Goal: Task Accomplishment & Management: Use online tool/utility

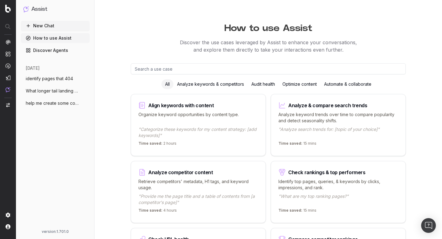
scroll to position [161, 0]
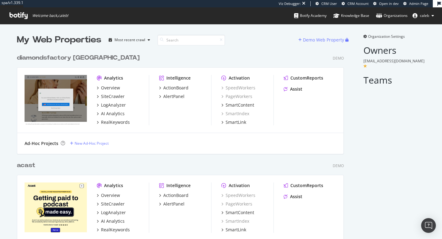
scroll to position [239, 442]
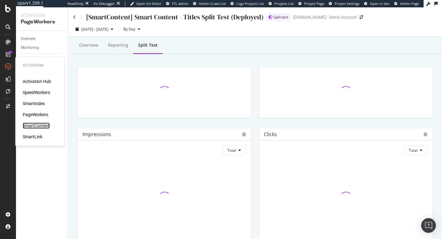
click at [37, 124] on div "SmartContent" at bounding box center [36, 125] width 27 height 6
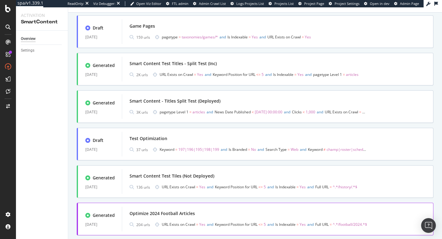
scroll to position [221, 0]
click at [206, 103] on div "Smart Content - Titles Split Test (Deployed)" at bounding box center [175, 102] width 91 height 6
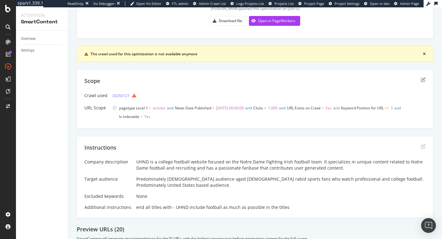
scroll to position [84, 0]
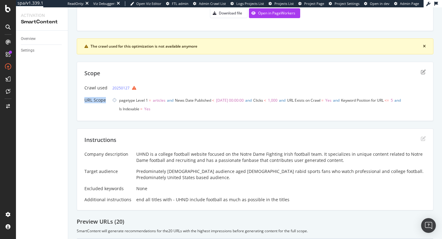
drag, startPoint x: 82, startPoint y: 99, endPoint x: 106, endPoint y: 101, distance: 23.8
click at [106, 101] on div "Scope Crawl used 20250127 URL Scope pagetype Level 1 = articles and News Date P…" at bounding box center [255, 91] width 357 height 59
click at [157, 110] on span "pagetype Level 1 = articles and News Date Published < 2024-07-02 00:00:00 and C…" at bounding box center [272, 104] width 307 height 17
drag, startPoint x: 166, startPoint y: 102, endPoint x: 118, endPoint y: 101, distance: 47.9
click at [119, 101] on span "pagetype Level 1 = articles and" at bounding box center [147, 100] width 56 height 9
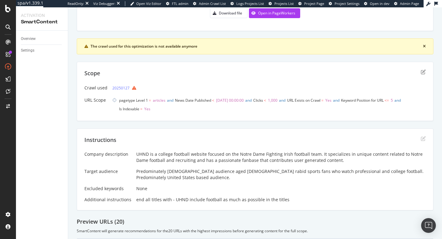
click at [242, 107] on span "pagetype Level 1 = articles and News Date Published < 2024-07-02 00:00:00 and C…" at bounding box center [272, 104] width 307 height 17
drag, startPoint x: 288, startPoint y: 101, endPoint x: 263, endPoint y: 101, distance: 25.5
click at [263, 101] on span "pagetype Level 1 = articles and News Date Published < 2024-07-02 00:00:00 and C…" at bounding box center [272, 104] width 307 height 17
drag, startPoint x: 409, startPoint y: 100, endPoint x: 355, endPoint y: 102, distance: 54.1
click at [355, 102] on span "Keyword Position for URL <= 5 and" at bounding box center [371, 100] width 61 height 9
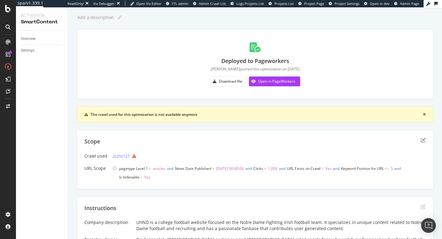
scroll to position [14, 0]
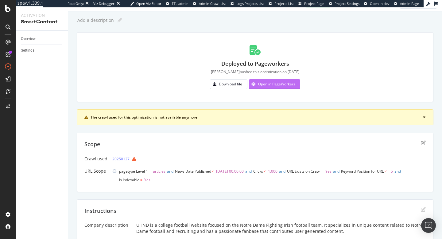
click at [276, 85] on div "Open in PageWorkers" at bounding box center [276, 83] width 37 height 5
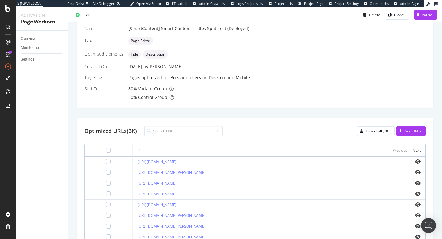
scroll to position [149, 0]
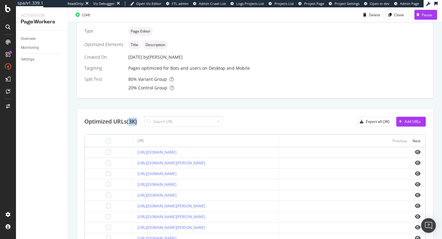
drag, startPoint x: 130, startPoint y: 121, endPoint x: 138, endPoint y: 121, distance: 8.3
click at [137, 121] on div "Optimized URLs (3K)" at bounding box center [110, 122] width 52 height 8
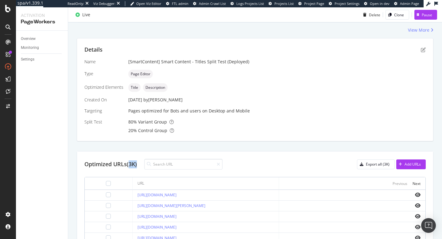
scroll to position [105, 0]
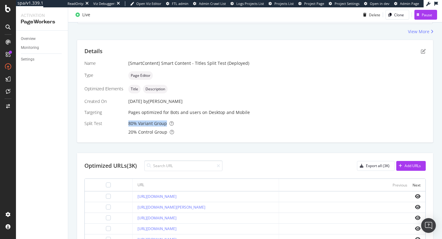
drag, startPoint x: 126, startPoint y: 124, endPoint x: 167, endPoint y: 124, distance: 40.8
click at [167, 124] on div "Name [SmartContent] Smart Content - Titles Split Test (Deployed) Type Page Edit…" at bounding box center [254, 97] width 341 height 75
drag, startPoint x: 127, startPoint y: 132, endPoint x: 170, endPoint y: 132, distance: 43.3
click at [170, 132] on div "Name [SmartContent] Smart Content - Titles Split Test (Deployed) Type Page Edit…" at bounding box center [254, 97] width 341 height 75
click at [215, 137] on div "Details Name [SmartContent] Smart Content - Titles Split Test (Deployed) Type P…" at bounding box center [255, 91] width 356 height 103
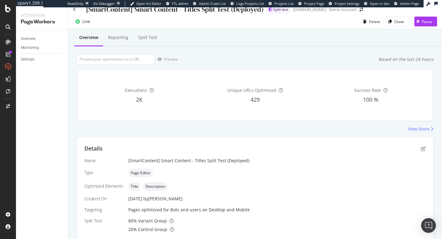
scroll to position [0, 0]
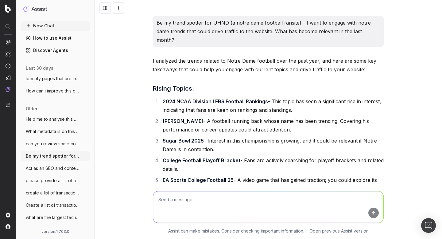
click at [48, 37] on link "How to use Assist" at bounding box center [55, 38] width 69 height 10
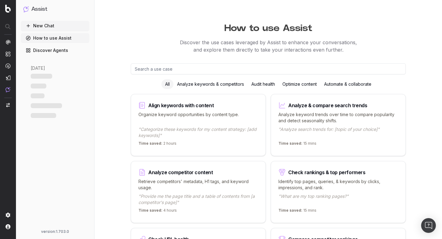
click at [45, 50] on link "Discover Agents" at bounding box center [55, 50] width 68 height 10
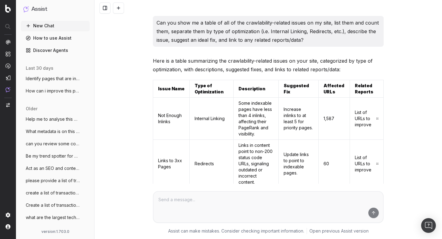
click at [67, 131] on span "What metadata is on this page? [URL]" at bounding box center [53, 131] width 54 height 6
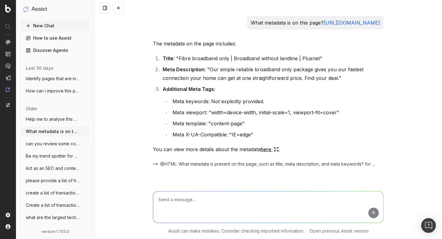
click at [57, 120] on span "Help me to analyse this page on the plus" at bounding box center [53, 119] width 54 height 6
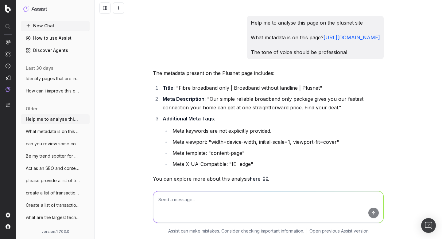
click at [49, 26] on button "New Chat" at bounding box center [55, 26] width 69 height 10
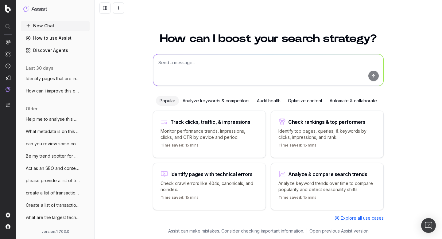
click at [221, 64] on textarea at bounding box center [268, 69] width 230 height 31
type textarea "A"
drag, startPoint x: 219, startPoint y: 66, endPoint x: 132, endPoint y: 59, distance: 86.5
click at [132, 59] on div "How can I boost your search strategy? What challneges are there What challneges…" at bounding box center [268, 132] width 347 height 213
paste textarea "https://cvp.com/product/used-atomos-shinobi-ii-atomshb003/ex-showroom-atomos-sh…"
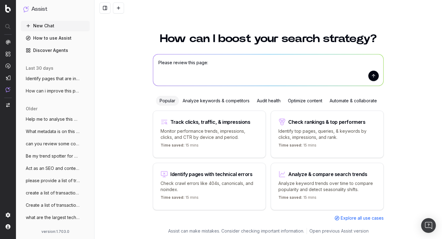
type textarea "Please review this page: https://cvp.com/product/used-atomos-shinobi-ii-atomshb…"
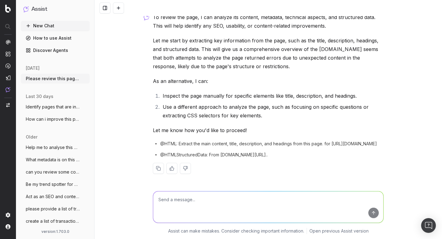
scroll to position [41, 0]
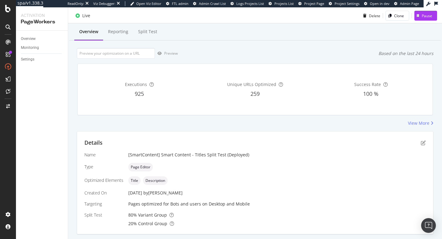
scroll to position [14, 0]
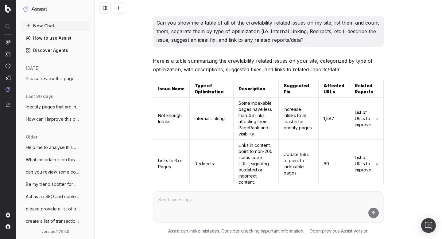
scroll to position [1877, 0]
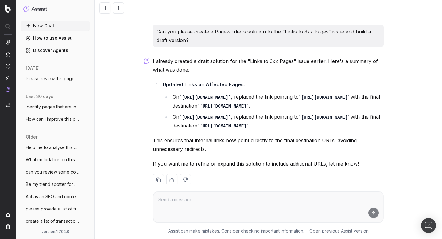
click at [58, 149] on span "Help me to analyse this page on the plus" at bounding box center [53, 147] width 54 height 6
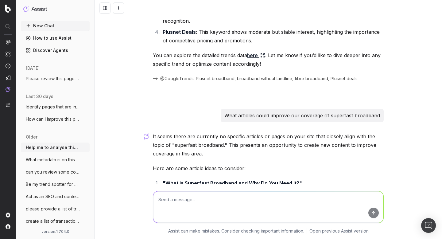
click at [57, 160] on span "What metadata is on this page? https://w" at bounding box center [53, 160] width 54 height 6
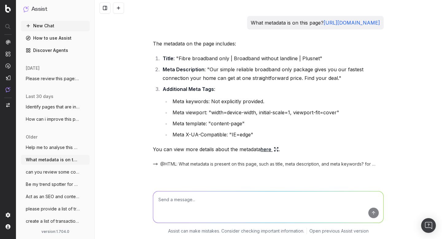
click at [54, 187] on span "Be my trend spotter for UHND (a notre da" at bounding box center [53, 184] width 54 height 6
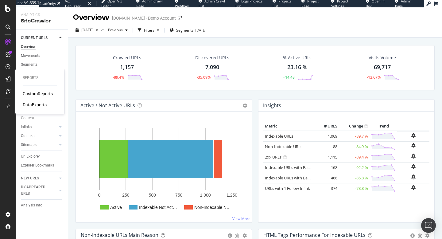
click at [33, 93] on div "CustomReports" at bounding box center [38, 94] width 30 height 6
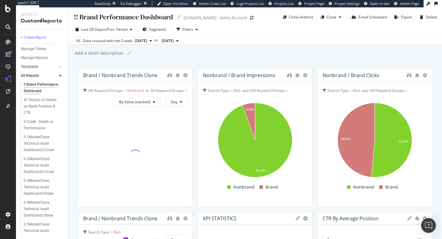
click at [55, 67] on div at bounding box center [54, 67] width 6 height 6
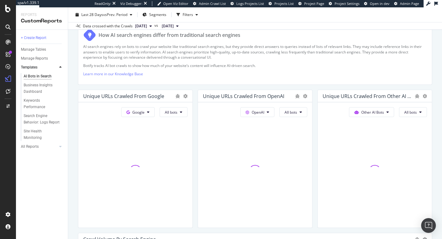
scroll to position [101, 0]
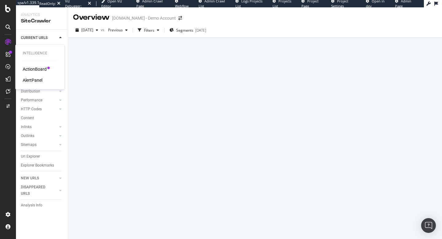
click at [30, 69] on div "ActionBoard" at bounding box center [35, 69] width 24 height 6
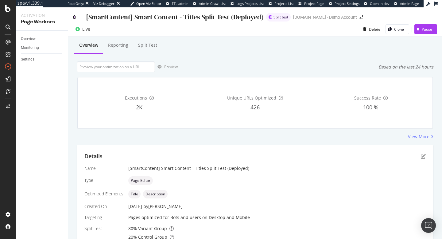
click at [74, 16] on icon at bounding box center [74, 17] width 3 height 4
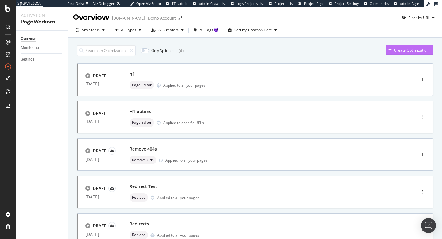
click at [397, 52] on div "Create Optimization" at bounding box center [411, 50] width 34 height 5
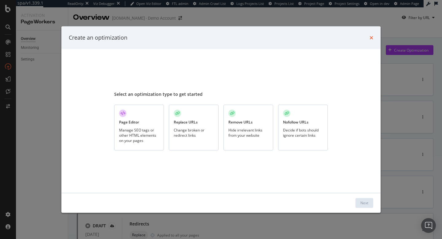
click at [372, 37] on icon "times" at bounding box center [372, 37] width 4 height 5
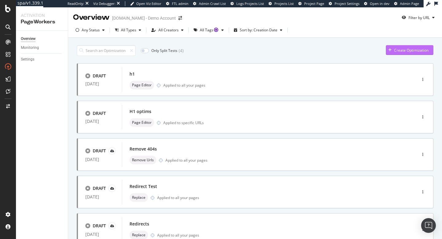
click at [405, 50] on div "Create Optimization" at bounding box center [411, 50] width 34 height 5
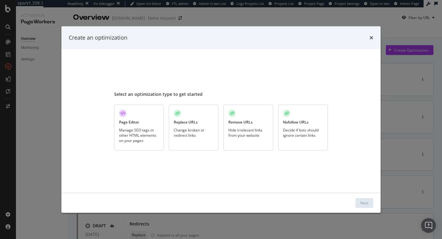
click at [184, 128] on div "Change broken or redirect links" at bounding box center [194, 132] width 40 height 10
click at [362, 202] on div "Next" at bounding box center [364, 202] width 8 height 5
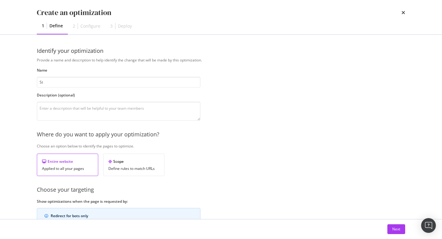
type input "S"
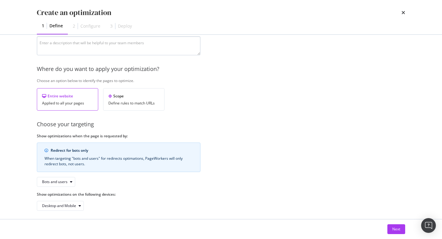
scroll to position [69, 0]
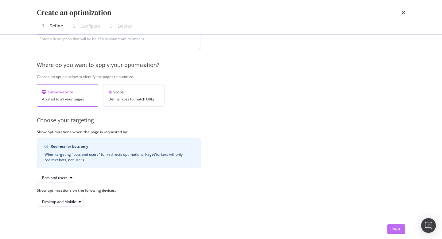
type input "Improve canonicalisation"
click at [397, 230] on div "Next" at bounding box center [396, 228] width 8 height 5
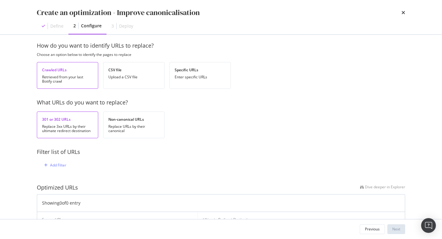
scroll to position [0, 0]
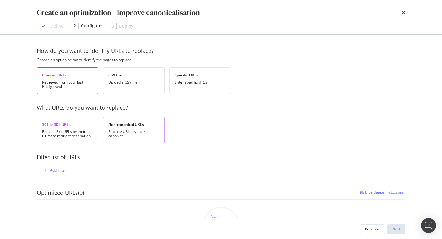
click at [124, 125] on div "Non-canonical URLs" at bounding box center [133, 124] width 51 height 5
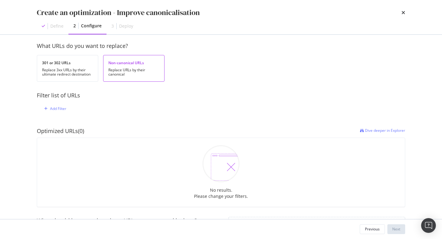
scroll to position [60, 0]
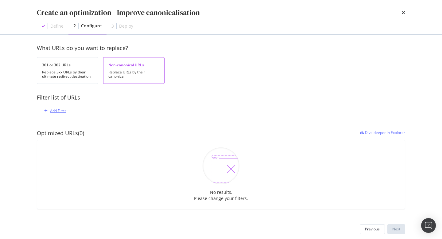
click at [60, 111] on div "Add Filter" at bounding box center [58, 110] width 16 height 5
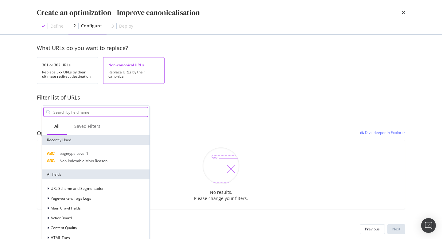
click at [93, 110] on input "modal" at bounding box center [100, 111] width 95 height 9
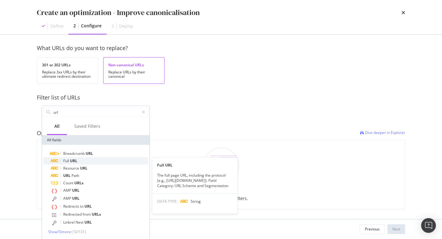
type input "url"
click at [91, 160] on div "Full URL" at bounding box center [100, 160] width 98 height 7
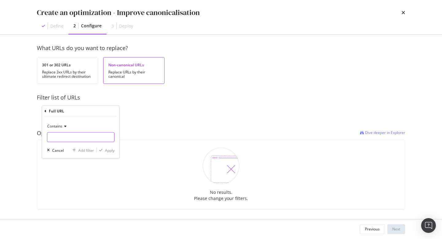
click at [82, 138] on input "modal" at bounding box center [80, 137] width 67 height 10
type input "/"
click at [46, 111] on icon "modal" at bounding box center [46, 111] width 2 height 4
click at [192, 113] on div "Add Filter" at bounding box center [221, 111] width 359 height 18
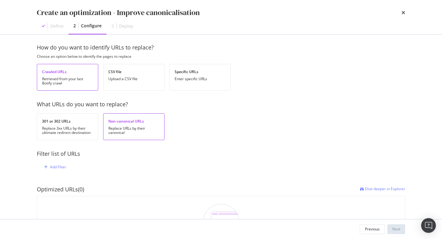
scroll to position [5, 0]
click at [67, 124] on div "301 or 302 URLs Replace 3xx URLs by their ultimate redirect destination" at bounding box center [67, 125] width 61 height 27
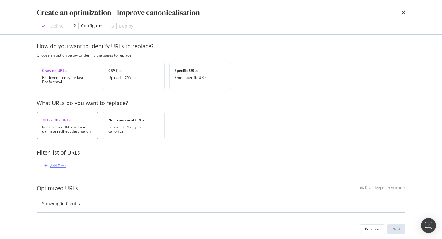
click at [57, 166] on div "Add Filter" at bounding box center [58, 165] width 16 height 5
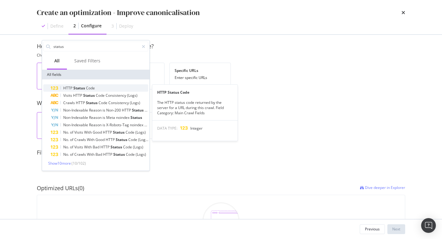
type input "status"
click at [90, 87] on span "Code" at bounding box center [90, 87] width 9 height 5
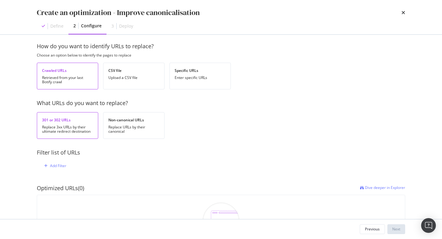
scroll to position [52, 0]
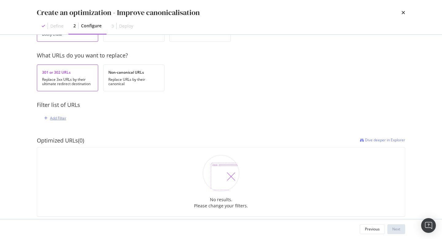
click at [60, 117] on div "Add Filter" at bounding box center [58, 117] width 16 height 5
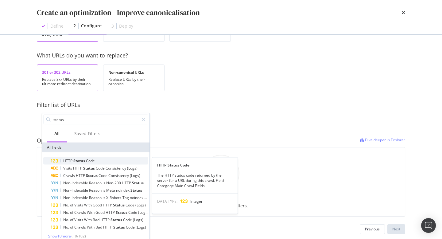
click at [73, 162] on span "Status" at bounding box center [79, 160] width 13 height 5
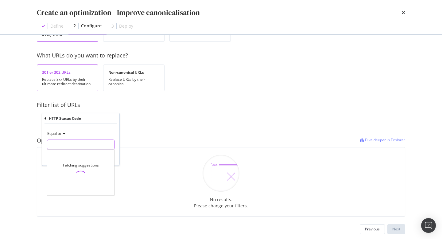
click at [74, 147] on input "modal" at bounding box center [81, 145] width 68 height 10
click at [65, 145] on input "404" at bounding box center [81, 145] width 68 height 10
click at [77, 145] on input "404" at bounding box center [81, 145] width 68 height 10
type input "4"
click at [142, 99] on div "How do you want to identify URLs to replace? Choose an option below to identify…" at bounding box center [221, 116] width 368 height 243
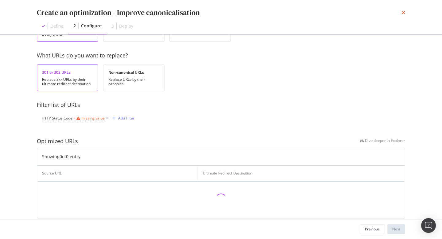
click at [403, 13] on icon "times" at bounding box center [403, 12] width 4 height 5
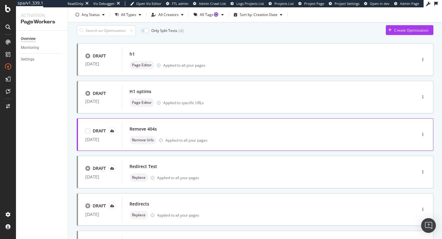
scroll to position [0, 0]
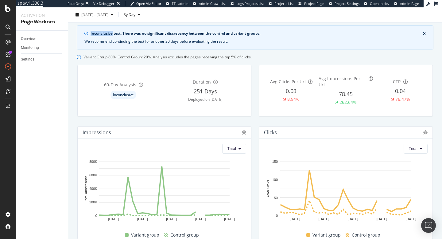
scroll to position [29, 0]
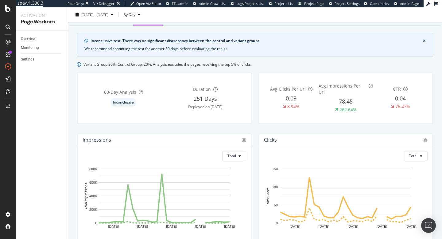
click at [265, 50] on div "We recommend continuing the test for another 30 days before evaluating the resu…" at bounding box center [254, 49] width 341 height 6
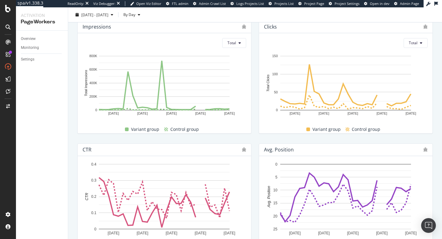
scroll to position [142, 0]
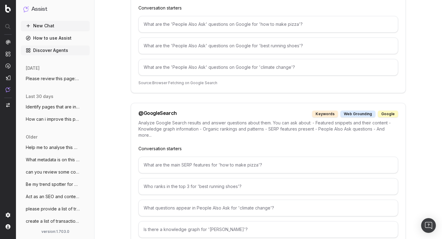
scroll to position [879, 0]
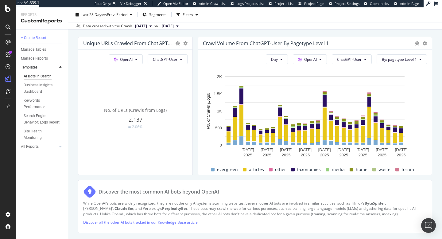
scroll to position [699, 0]
